Goal: Information Seeking & Learning: Learn about a topic

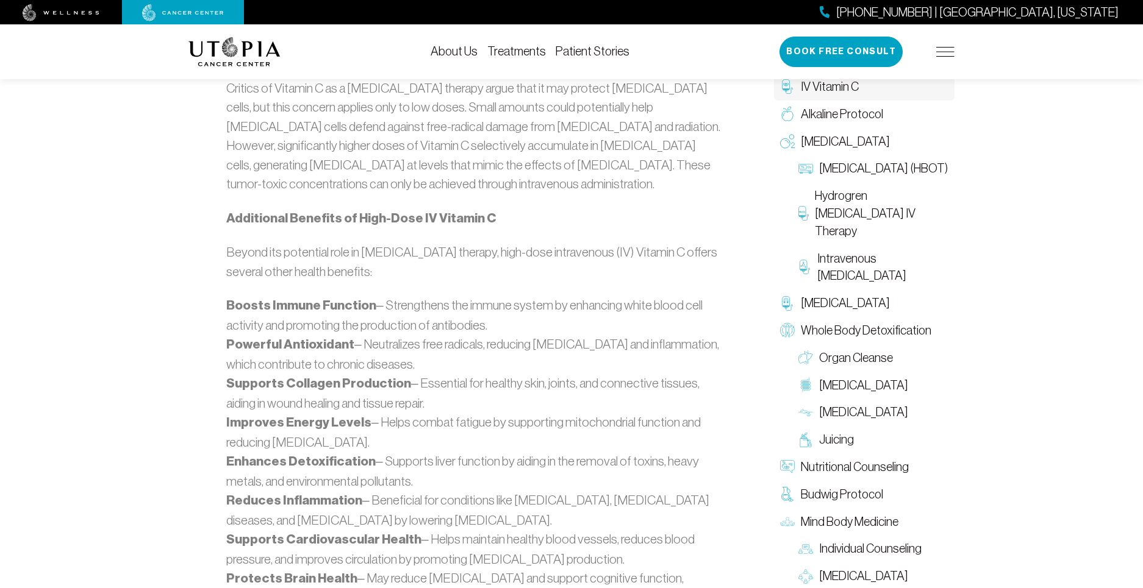
click at [487, 49] on link "Treatments" at bounding box center [516, 51] width 59 height 13
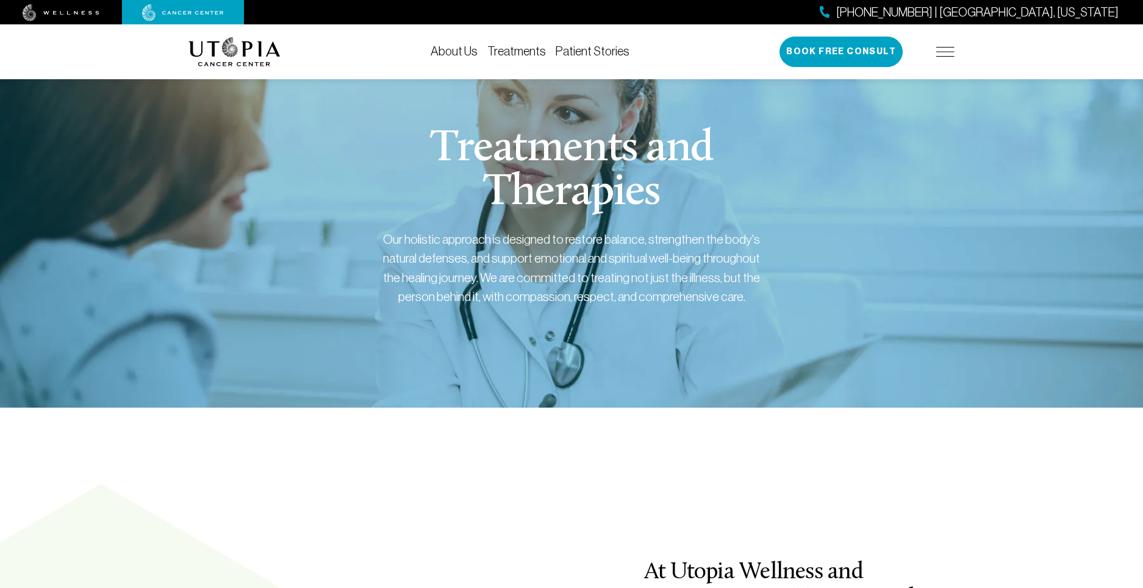
click at [556, 53] on link "Patient Stories" at bounding box center [593, 51] width 74 height 13
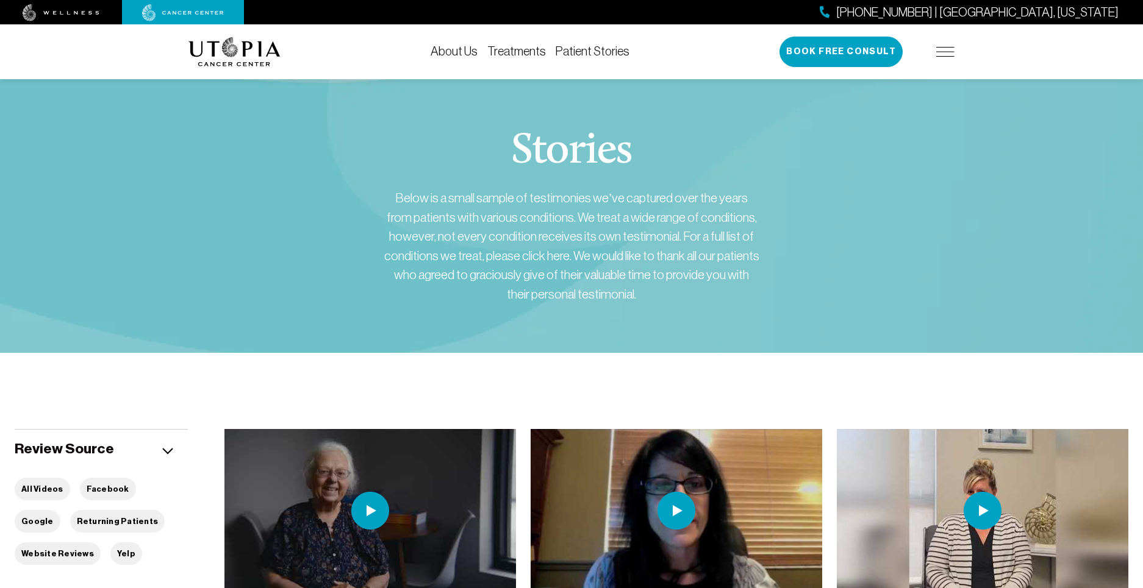
click at [431, 52] on link "About Us" at bounding box center [454, 51] width 47 height 13
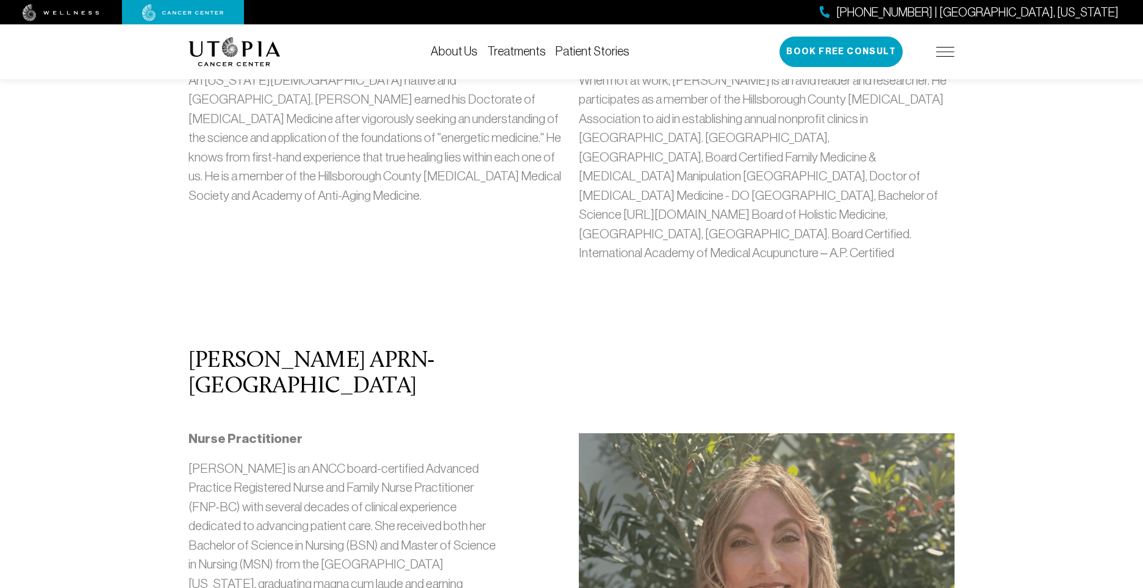
scroll to position [585, 0]
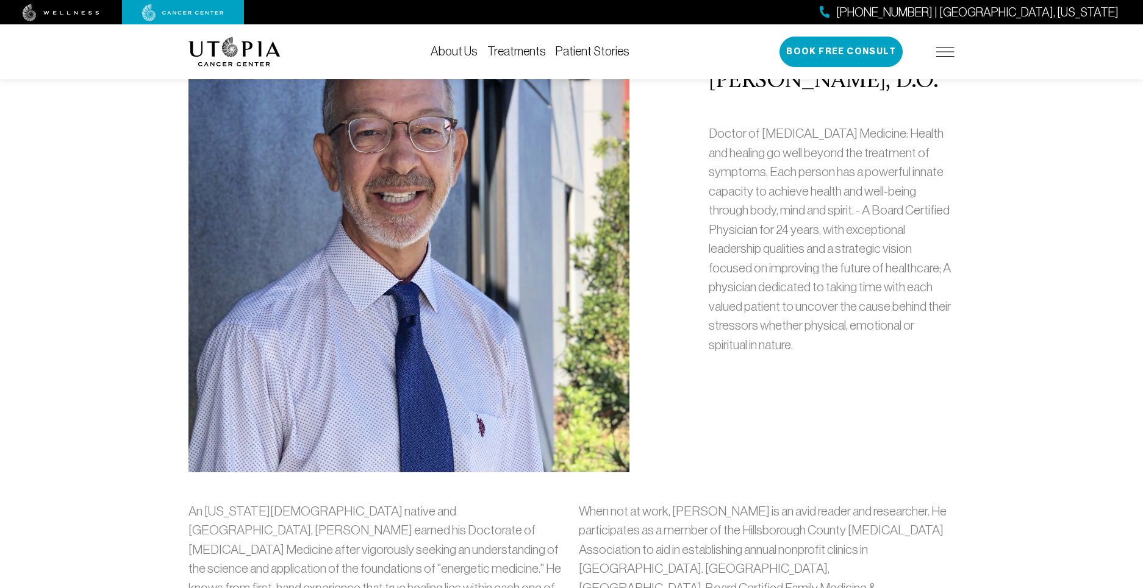
click at [165, 13] on img at bounding box center [183, 12] width 82 height 17
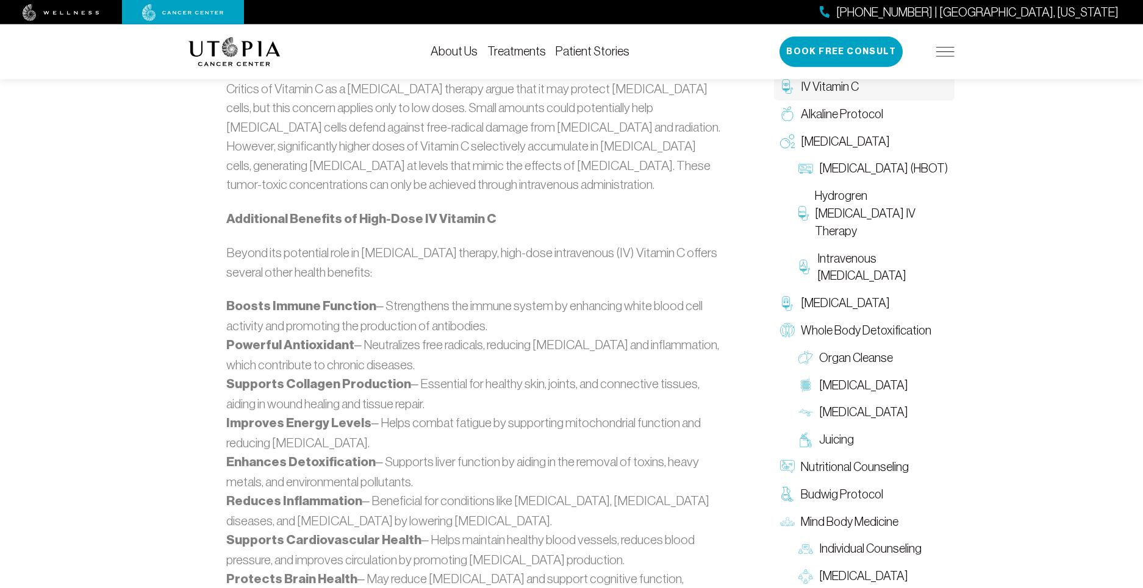
scroll to position [957, 0]
